Goal: Feedback & Contribution: Submit feedback/report problem

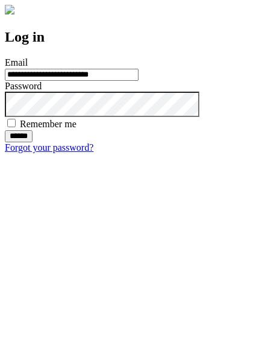
type input "**********"
click at [33, 142] on input "******" at bounding box center [19, 136] width 28 height 12
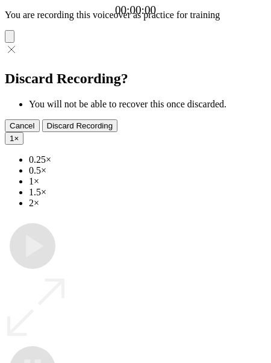
type input "**********"
